Goal: Navigation & Orientation: Find specific page/section

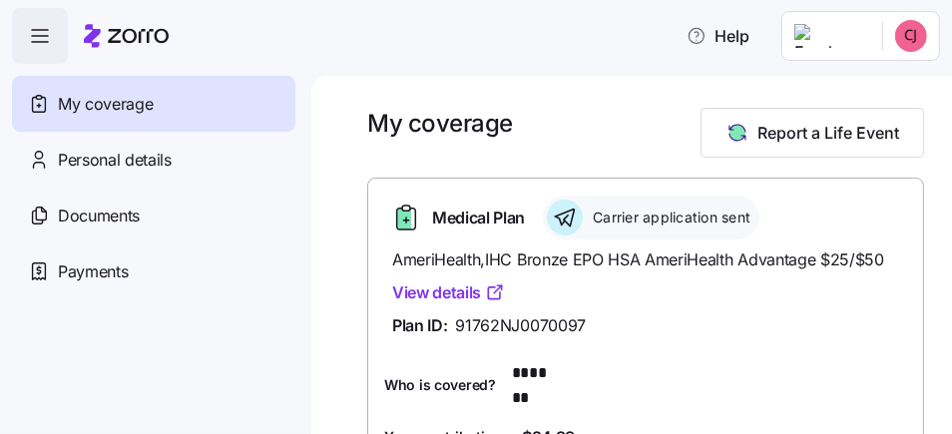
click at [333, 215] on div "My coverage Report a Life Event Who is covered? Your monthly contribution Emplo…" at bounding box center [631, 255] width 640 height 358
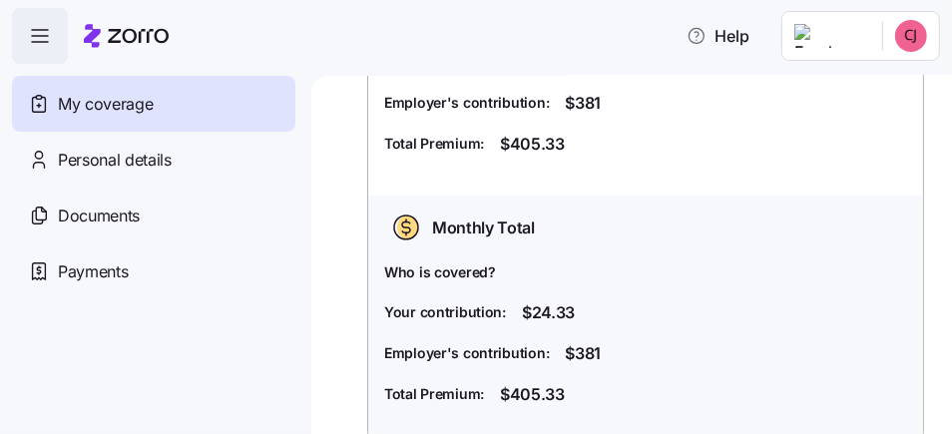
scroll to position [405, 0]
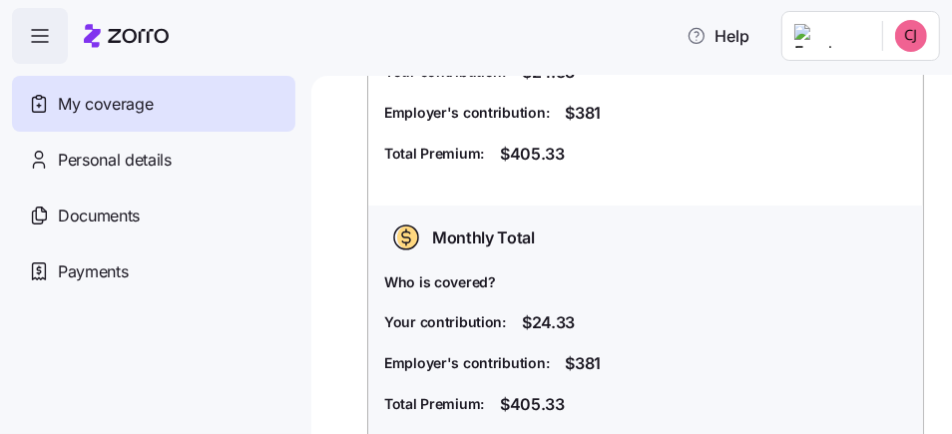
click at [333, 215] on div "My coverage Report a Life Event Who is covered? Your monthly contribution Emplo…" at bounding box center [631, 255] width 640 height 358
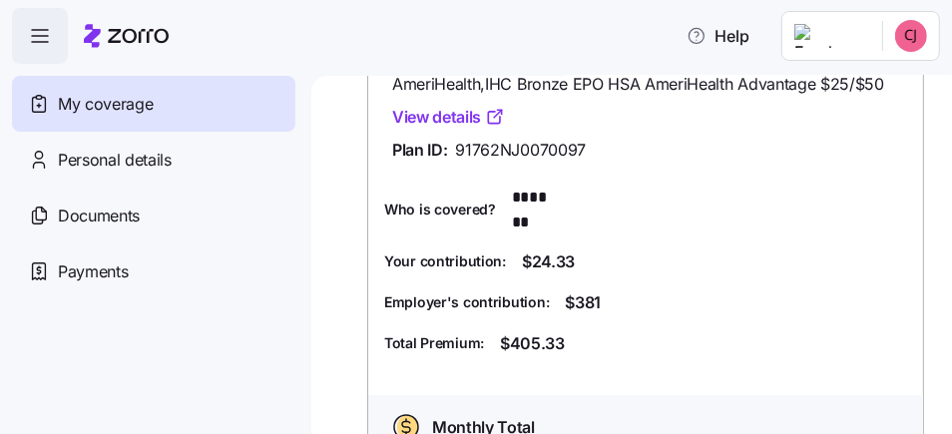
scroll to position [0, 0]
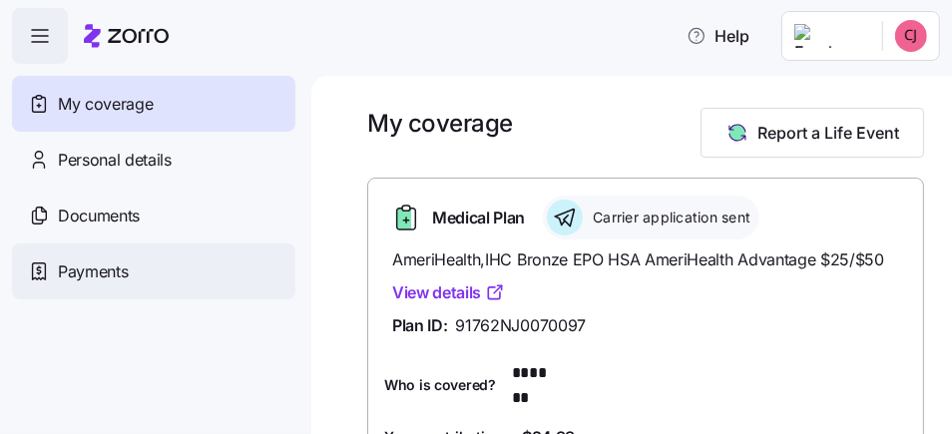
click at [85, 271] on span "Payments" at bounding box center [93, 271] width 70 height 25
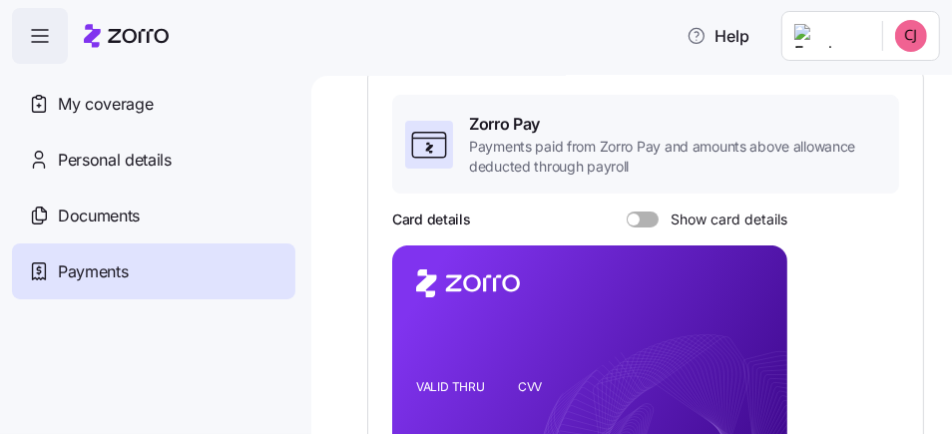
scroll to position [83, 0]
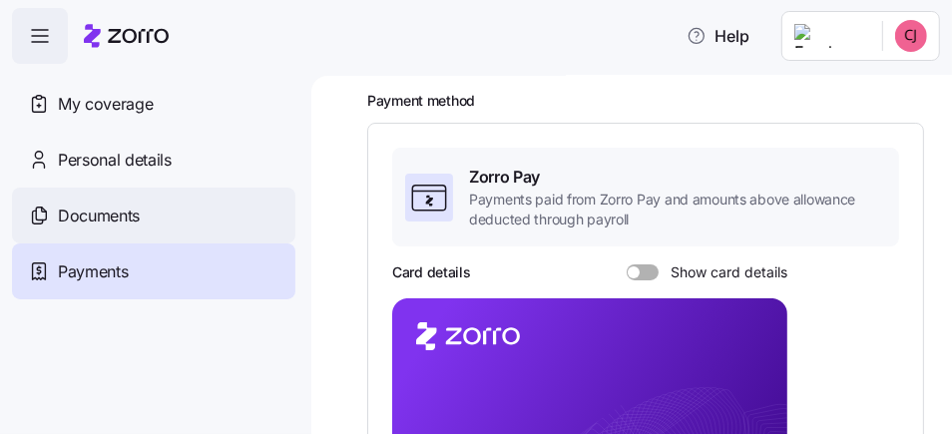
click at [85, 213] on span "Documents" at bounding box center [99, 215] width 82 height 25
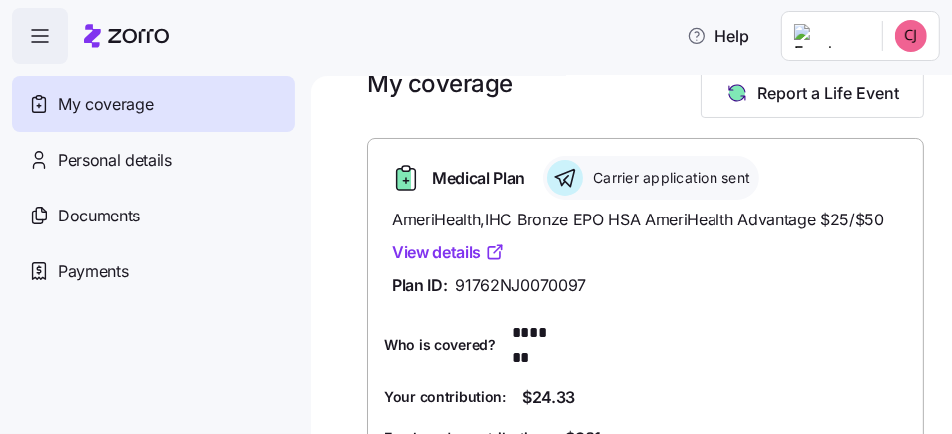
scroll to position [119, 0]
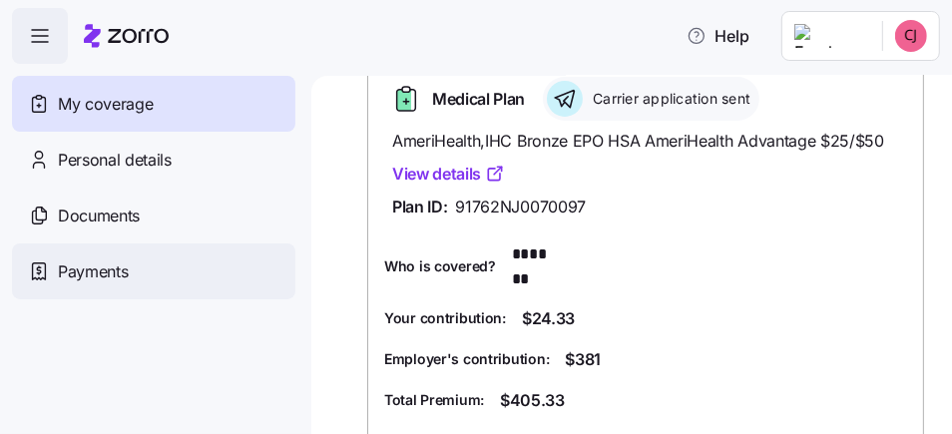
click at [98, 269] on span "Payments" at bounding box center [93, 271] width 70 height 25
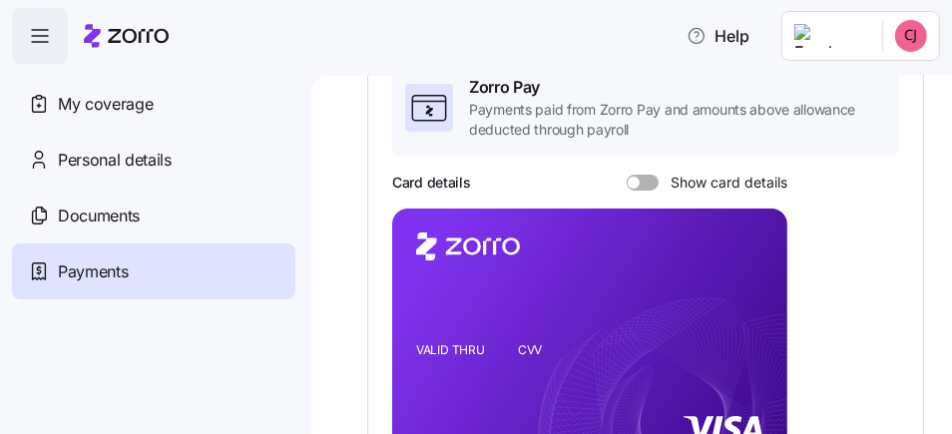
scroll to position [186, 0]
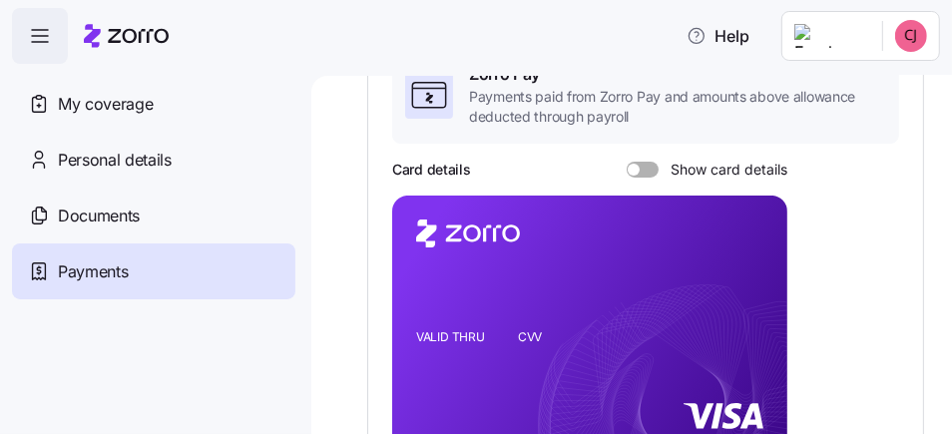
click at [644, 166] on span at bounding box center [649, 170] width 20 height 16
click at [626, 162] on input "Show card details" at bounding box center [626, 162] width 0 height 0
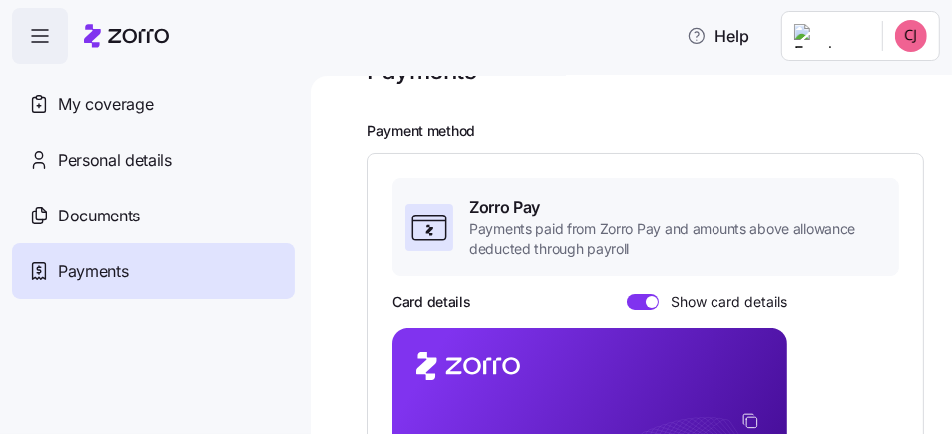
scroll to position [0, 0]
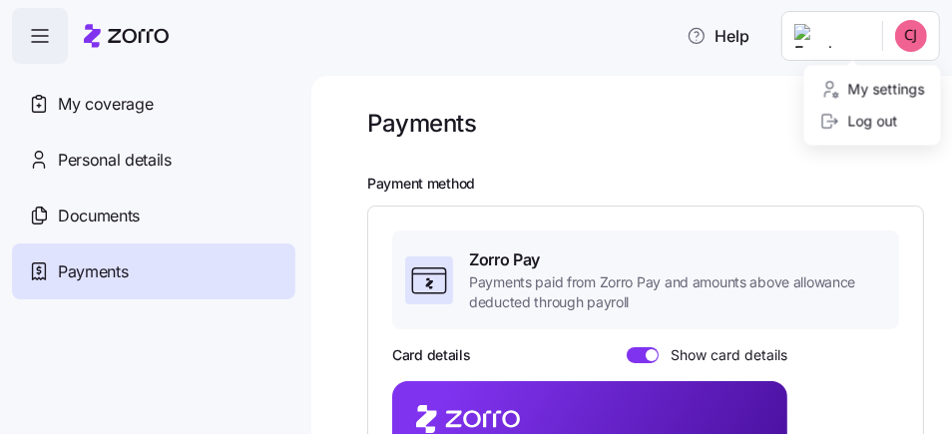
click at [912, 33] on html "Help My coverage Personal details Documents Partners hub Payments Payments Paym…" at bounding box center [476, 211] width 952 height 422
click at [858, 117] on div "Log out" at bounding box center [859, 122] width 78 height 22
